Goal: Information Seeking & Learning: Learn about a topic

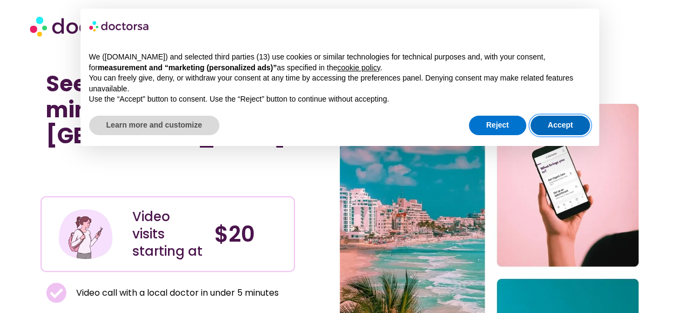
click at [568, 129] on button "Accept" at bounding box center [561, 125] width 60 height 19
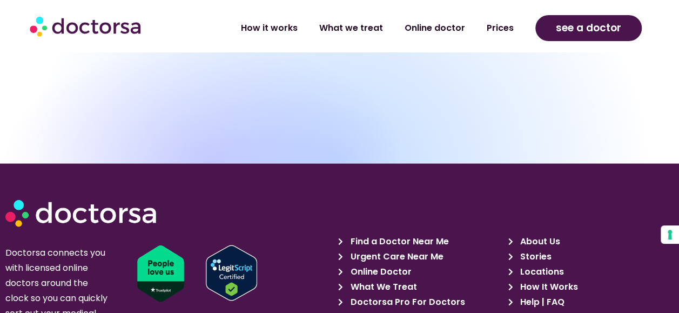
scroll to position [3053, 0]
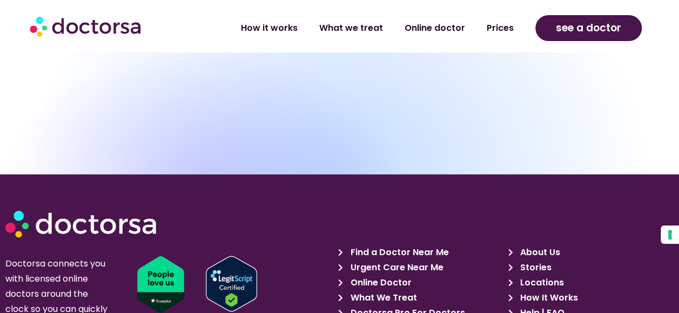
drag, startPoint x: 630, startPoint y: 1, endPoint x: 77, endPoint y: 144, distance: 571.4
click at [76, 174] on section "Doctorsa connects you with licensed online doctors around the clock so you can …" at bounding box center [339, 272] width 679 height 197
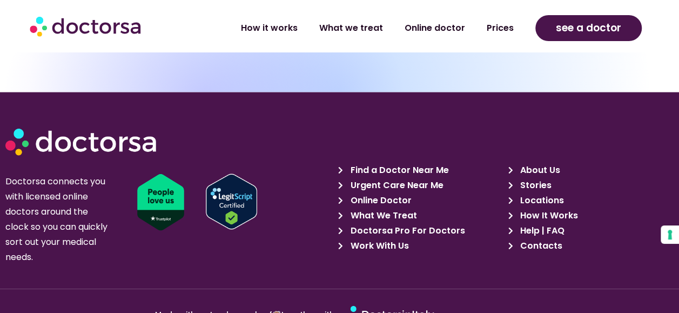
scroll to position [3215, 0]
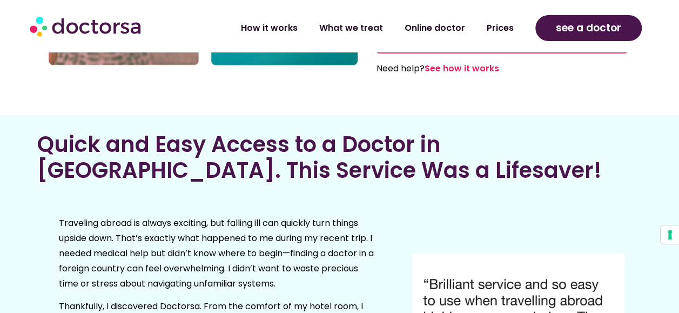
scroll to position [1351, 0]
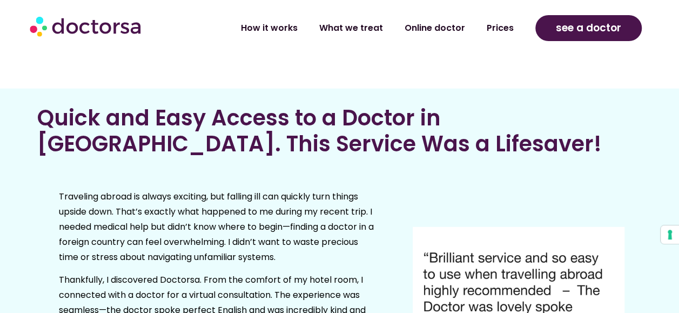
drag, startPoint x: 625, startPoint y: 0, endPoint x: 607, endPoint y: 95, distance: 96.8
click at [598, 99] on div "Quick and Easy Access to a Doctor in Mexico. This Service Was a Lifesaver! Trav…" at bounding box center [340, 301] width 616 height 405
drag, startPoint x: 671, startPoint y: 0, endPoint x: 352, endPoint y: 149, distance: 352.4
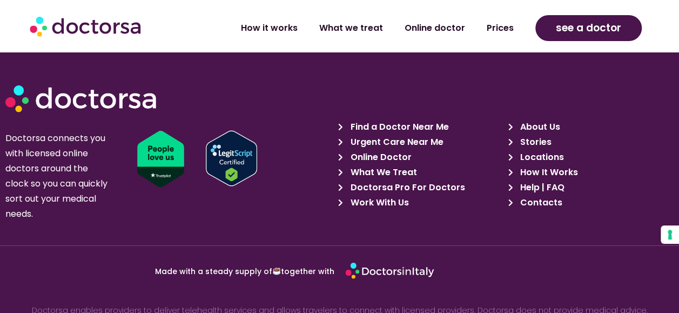
scroll to position [3161, 0]
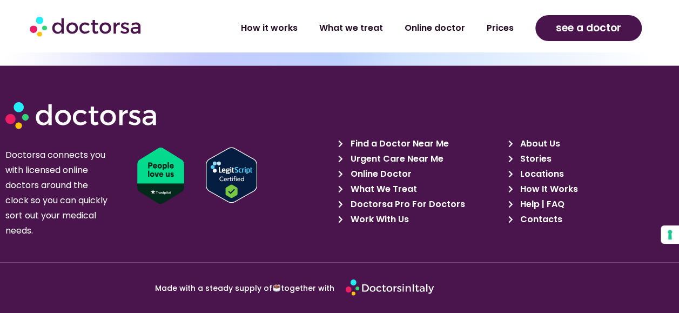
drag, startPoint x: 351, startPoint y: 104, endPoint x: 299, endPoint y: 165, distance: 80.5
click at [300, 164] on link at bounding box center [275, 176] width 138 height 56
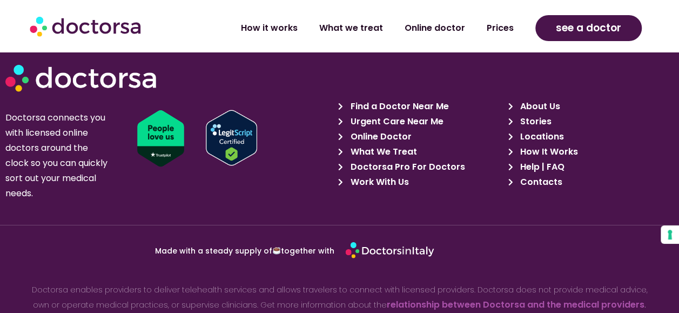
scroll to position [3215, 0]
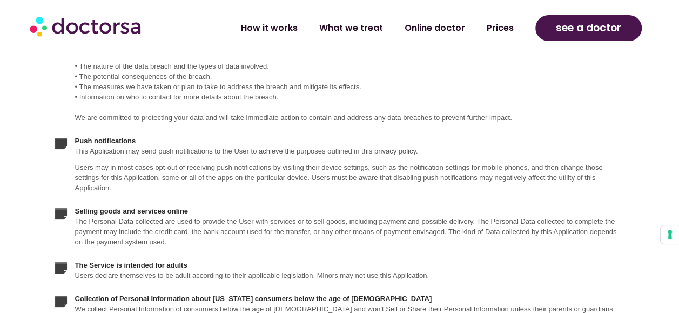
scroll to position [1999, 0]
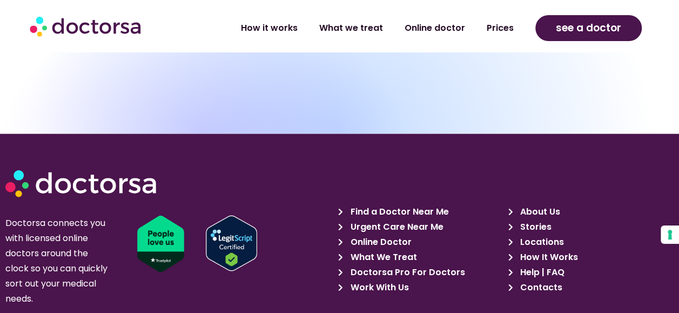
scroll to position [2872, 0]
